Goal: Use online tool/utility: Utilize a website feature to perform a specific function

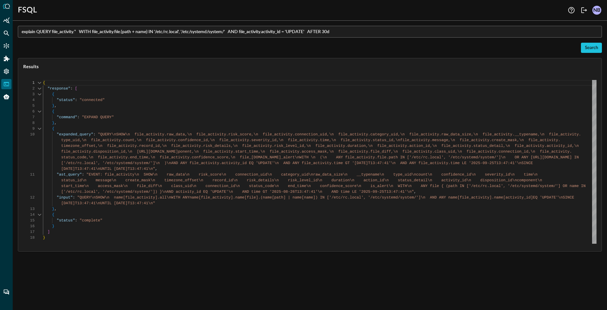
scroll to position [52, 0]
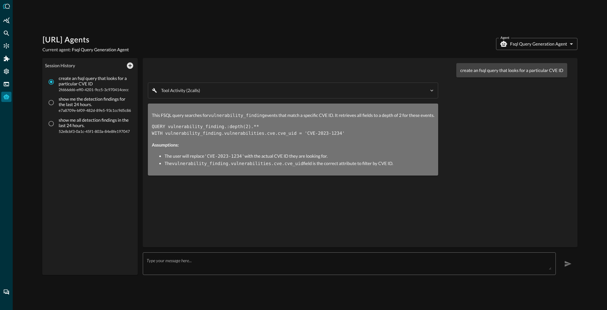
click at [367, 66] on div "create an fsql query that looks for a particular CVE ID" at bounding box center [357, 70] width 419 height 14
click at [200, 259] on textarea at bounding box center [349, 263] width 405 height 12
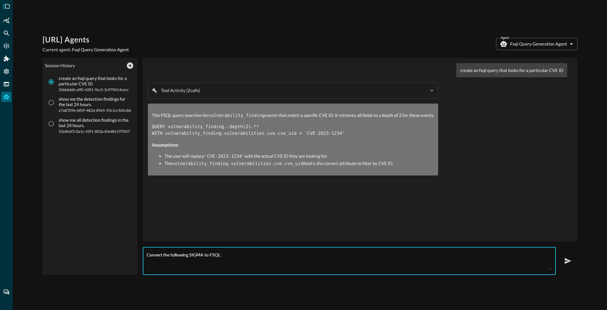
paste textarea "title: BRICKSTORM Malware Indicators of Compromise id: 88c0d700-93b9-4d64-a096-…"
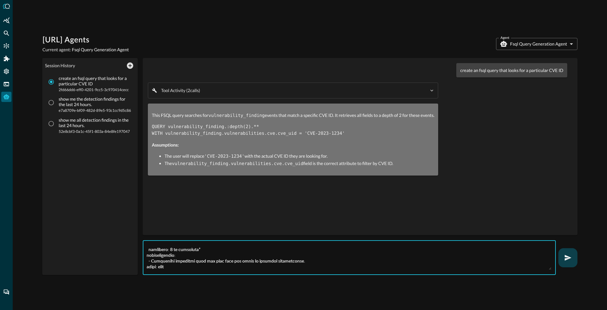
type textarea "Convert the following SIGMA to FSQL: title: BRICKSTORM Malware Indicators of Co…"
click at [566, 253] on button "button" at bounding box center [568, 257] width 19 height 19
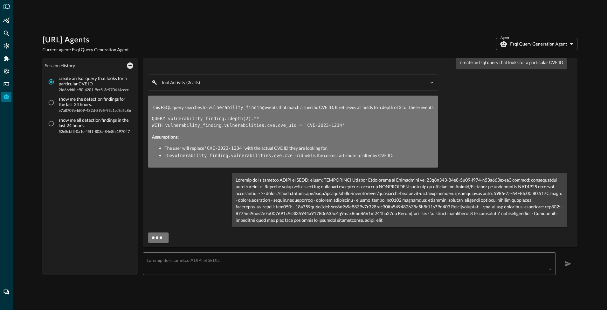
scroll to position [0, 0]
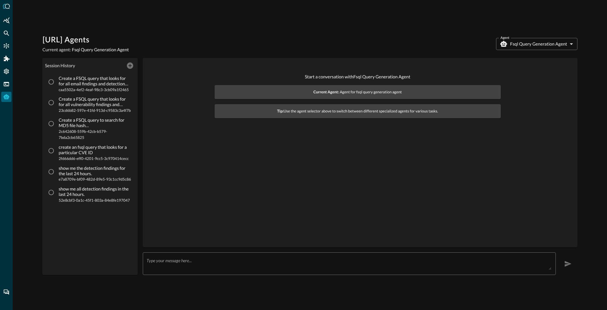
click at [193, 269] on div "x ​" at bounding box center [349, 263] width 413 height 23
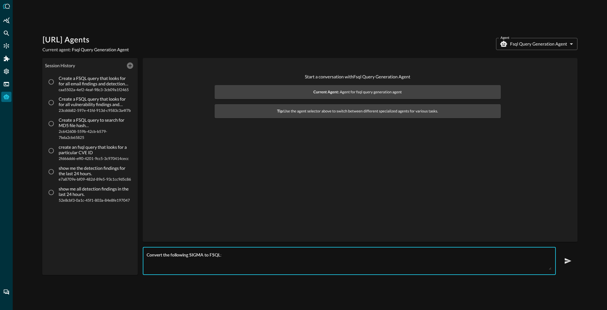
paste textarea "title: BRICKSTORM Malware Indicators of Compromise id: 88c0d700-93b9-4d64-a096-…"
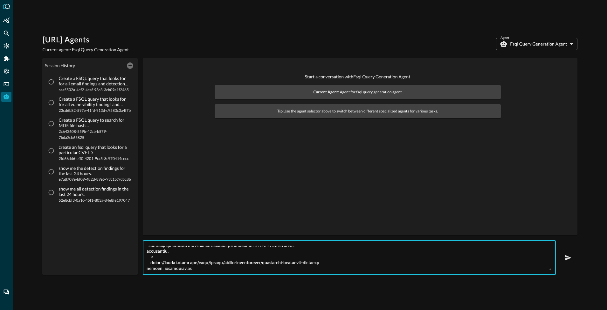
scroll to position [37, 0]
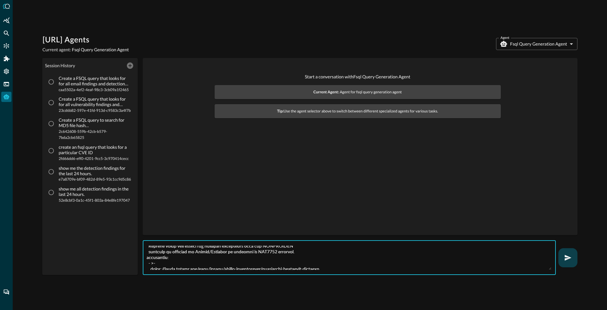
type textarea "Convert the following SIGMA to FSQL: title: BRICKSTORM Malware Indicators of Co…"
click at [569, 254] on icon "button" at bounding box center [569, 258] width 8 height 8
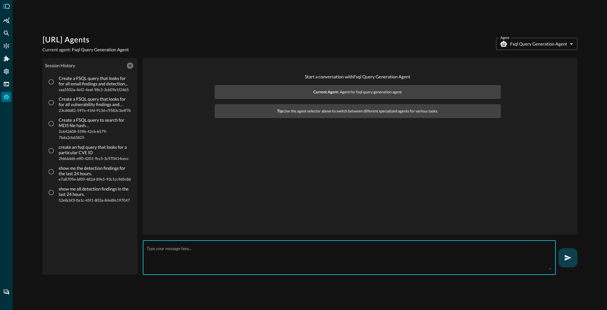
scroll to position [0, 0]
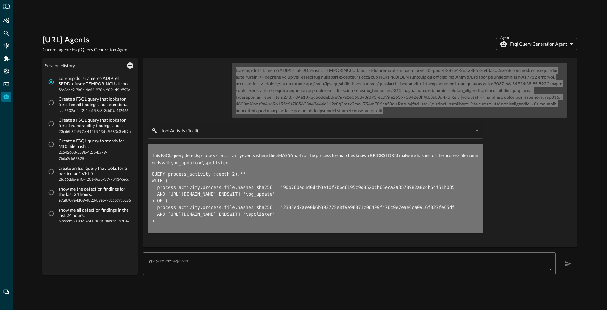
drag, startPoint x: 237, startPoint y: 71, endPoint x: 416, endPoint y: 115, distance: 184.2
click at [416, 115] on div at bounding box center [399, 90] width 335 height 54
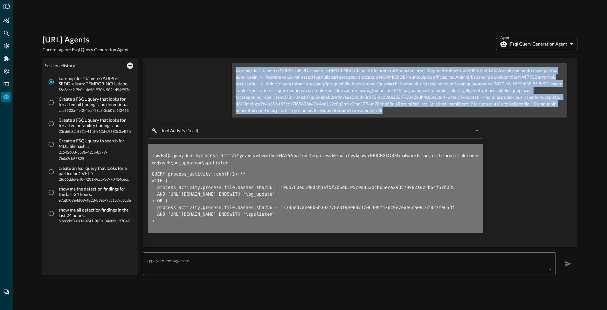
click at [246, 68] on p at bounding box center [400, 90] width 328 height 47
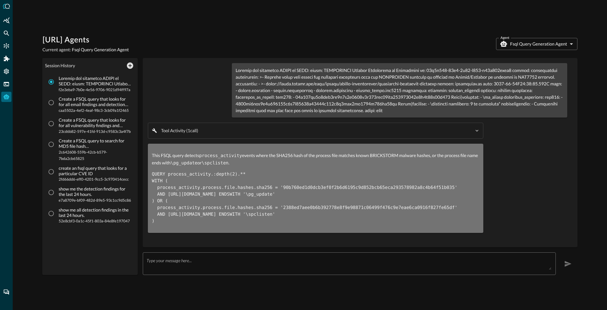
click at [247, 72] on p at bounding box center [400, 90] width 328 height 47
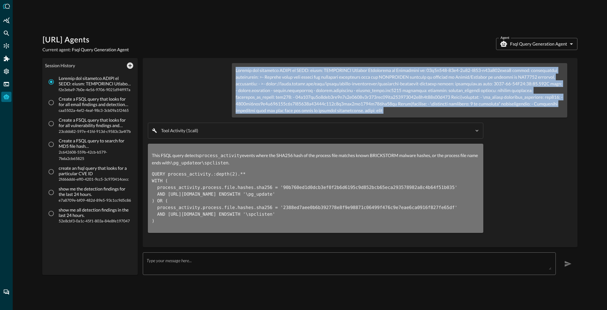
click at [247, 72] on p at bounding box center [400, 90] width 328 height 47
copy div "Convert the following SIGMA to FSQL: title: BRICKSTORM Malware Indicators of Co…"
